Goal: Information Seeking & Learning: Learn about a topic

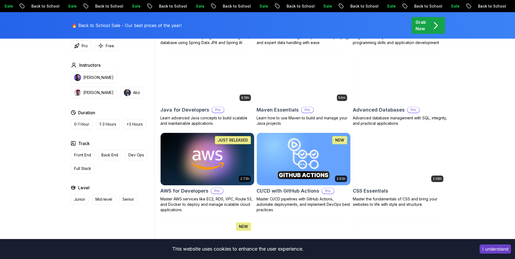
scroll to position [324, 0]
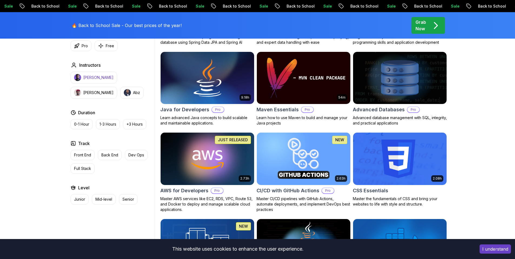
click at [97, 81] on button "[PERSON_NAME]" at bounding box center [94, 78] width 46 height 12
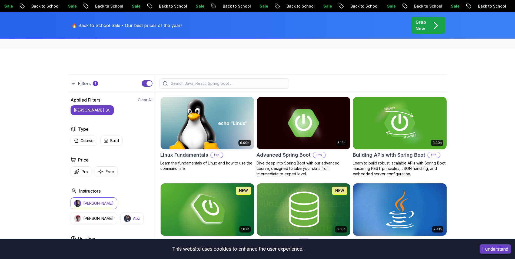
scroll to position [195, 0]
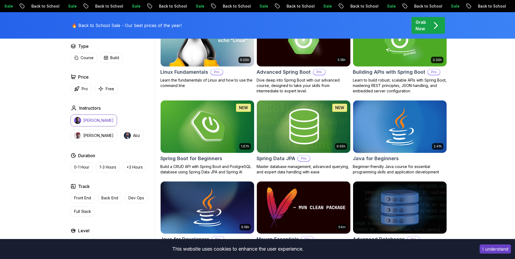
click at [92, 114] on div "Instructors [PERSON_NAME] [PERSON_NAME]" at bounding box center [112, 123] width 82 height 37
click at [92, 119] on p "[PERSON_NAME]" at bounding box center [98, 120] width 30 height 5
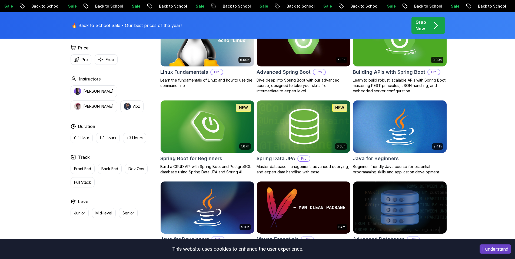
drag, startPoint x: 87, startPoint y: 93, endPoint x: 92, endPoint y: 95, distance: 5.9
click at [87, 93] on p "[PERSON_NAME]" at bounding box center [98, 91] width 30 height 5
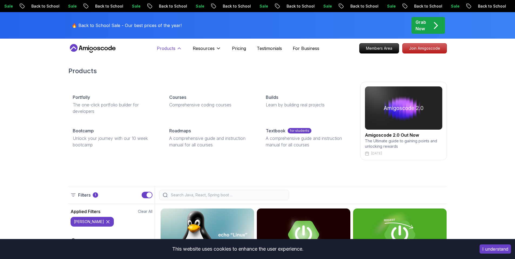
click at [166, 47] on p "Products" at bounding box center [166, 48] width 19 height 6
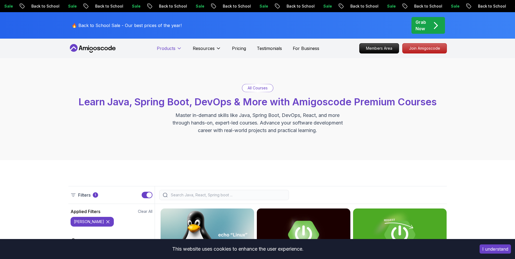
click at [166, 47] on p "Products" at bounding box center [166, 48] width 19 height 6
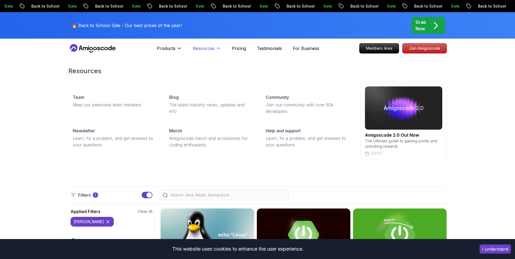
click at [212, 50] on p "Resources" at bounding box center [204, 48] width 22 height 6
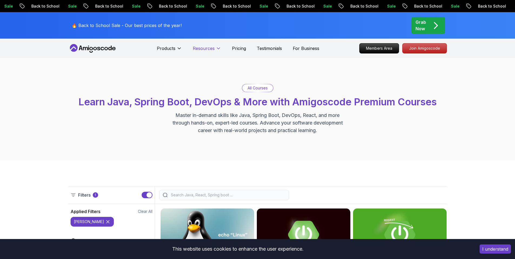
click at [212, 49] on p "Resources" at bounding box center [204, 48] width 22 height 6
click at [238, 47] on p "Pricing" at bounding box center [239, 48] width 14 height 6
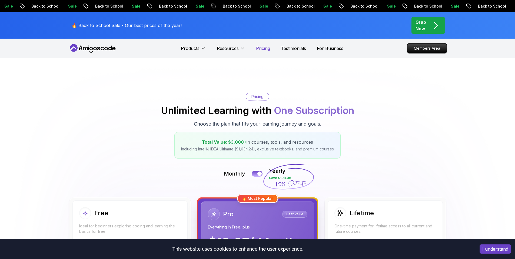
click at [264, 49] on p "Pricing" at bounding box center [263, 48] width 14 height 6
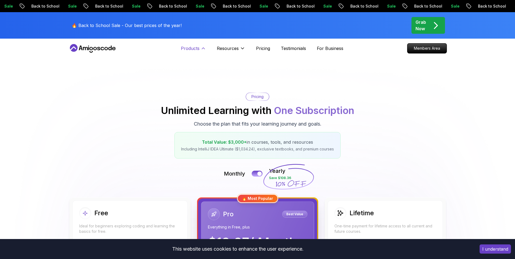
click at [185, 49] on p "Products" at bounding box center [190, 48] width 19 height 6
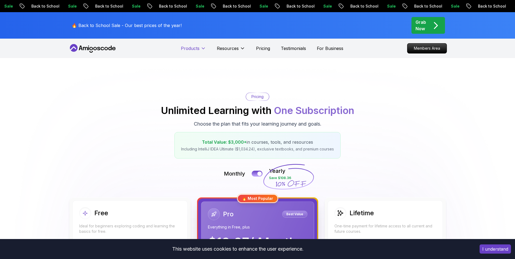
click at [182, 51] on p "Products" at bounding box center [190, 48] width 19 height 6
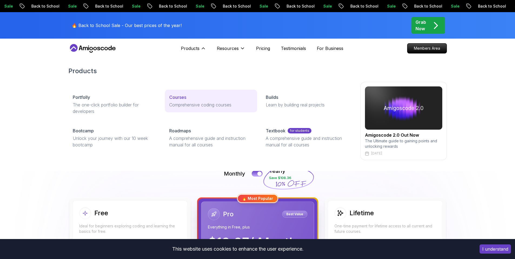
click at [180, 97] on p "Courses" at bounding box center [177, 97] width 17 height 6
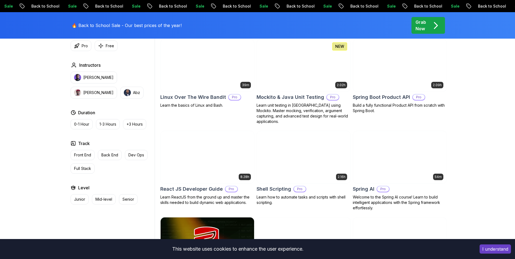
scroll to position [1200, 0]
